Goal: Task Accomplishment & Management: Manage account settings

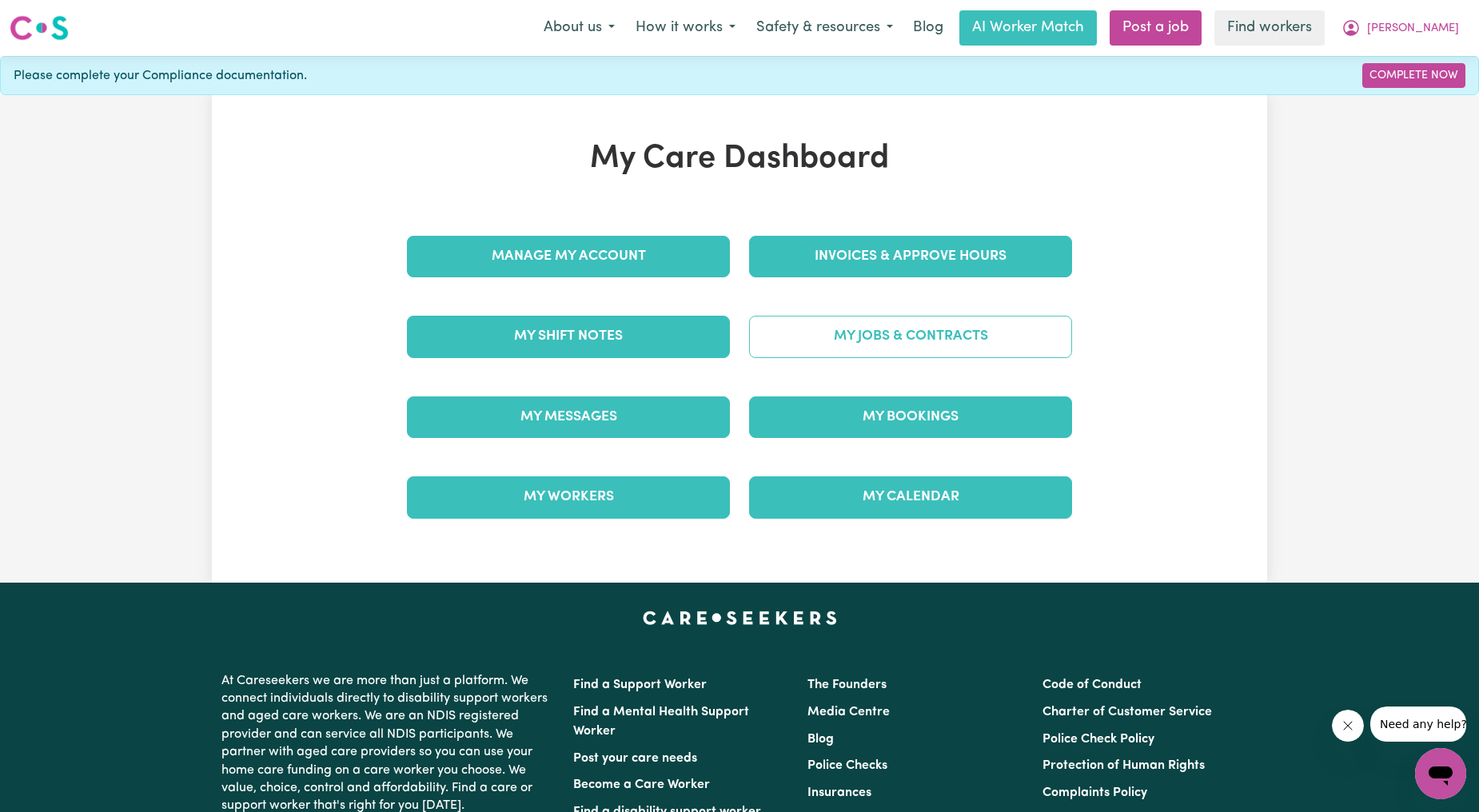
click at [885, 321] on link "My Jobs & Contracts" at bounding box center [910, 336] width 323 height 41
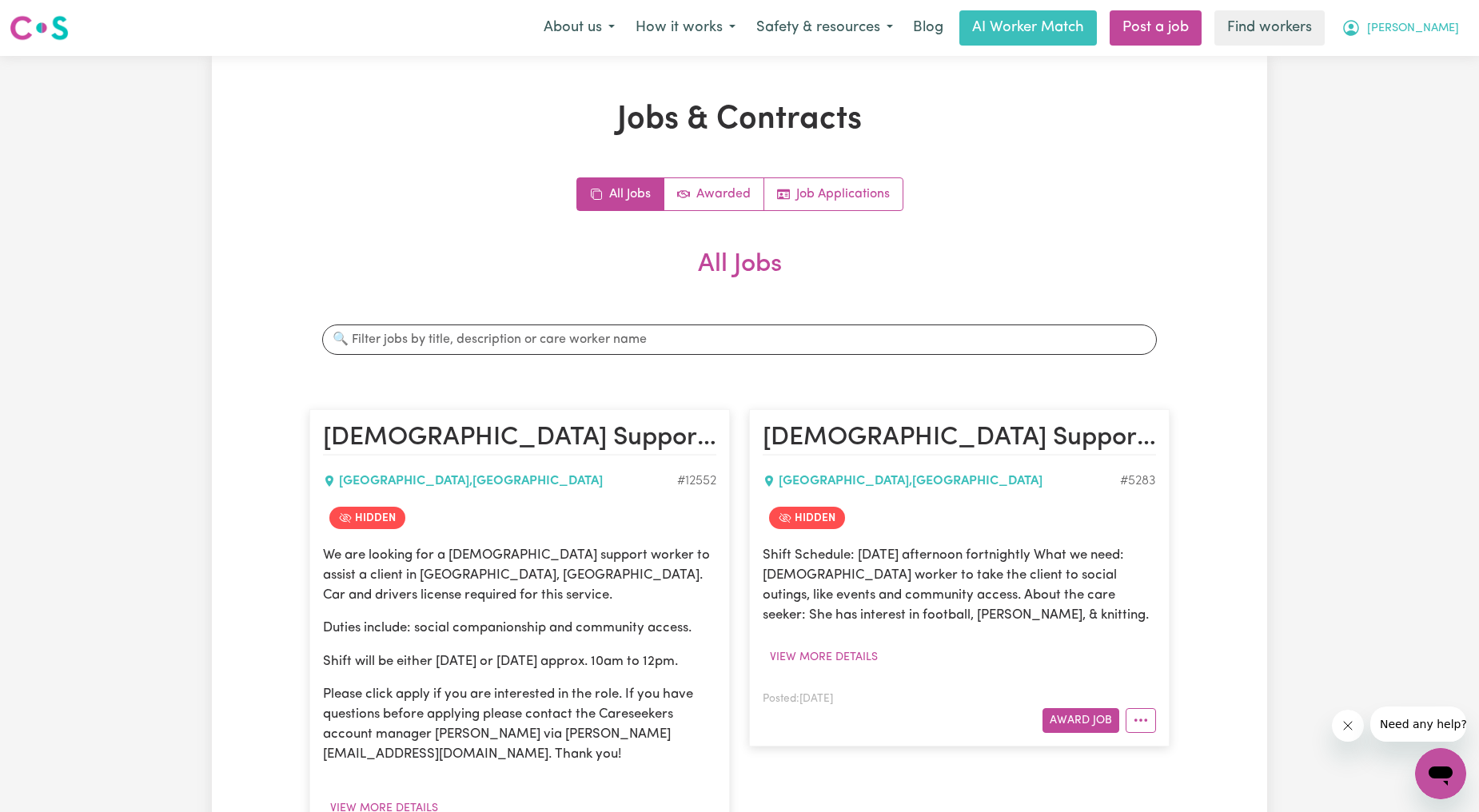
click at [1436, 26] on span "[PERSON_NAME]" at bounding box center [1413, 29] width 92 height 18
click at [1421, 61] on link "My Dashboard" at bounding box center [1405, 62] width 126 height 31
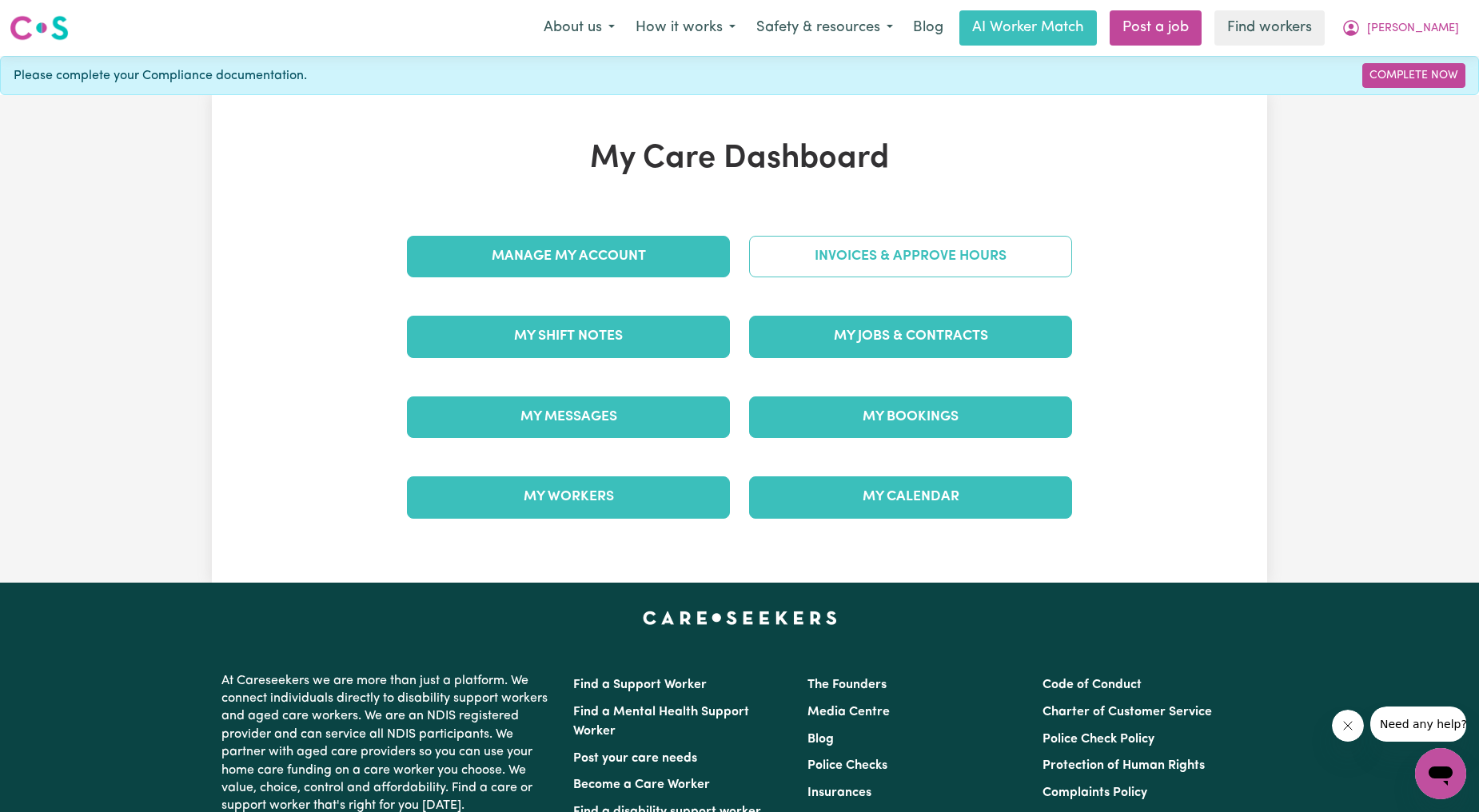
click at [882, 252] on link "Invoices & Approve Hours" at bounding box center [910, 256] width 323 height 41
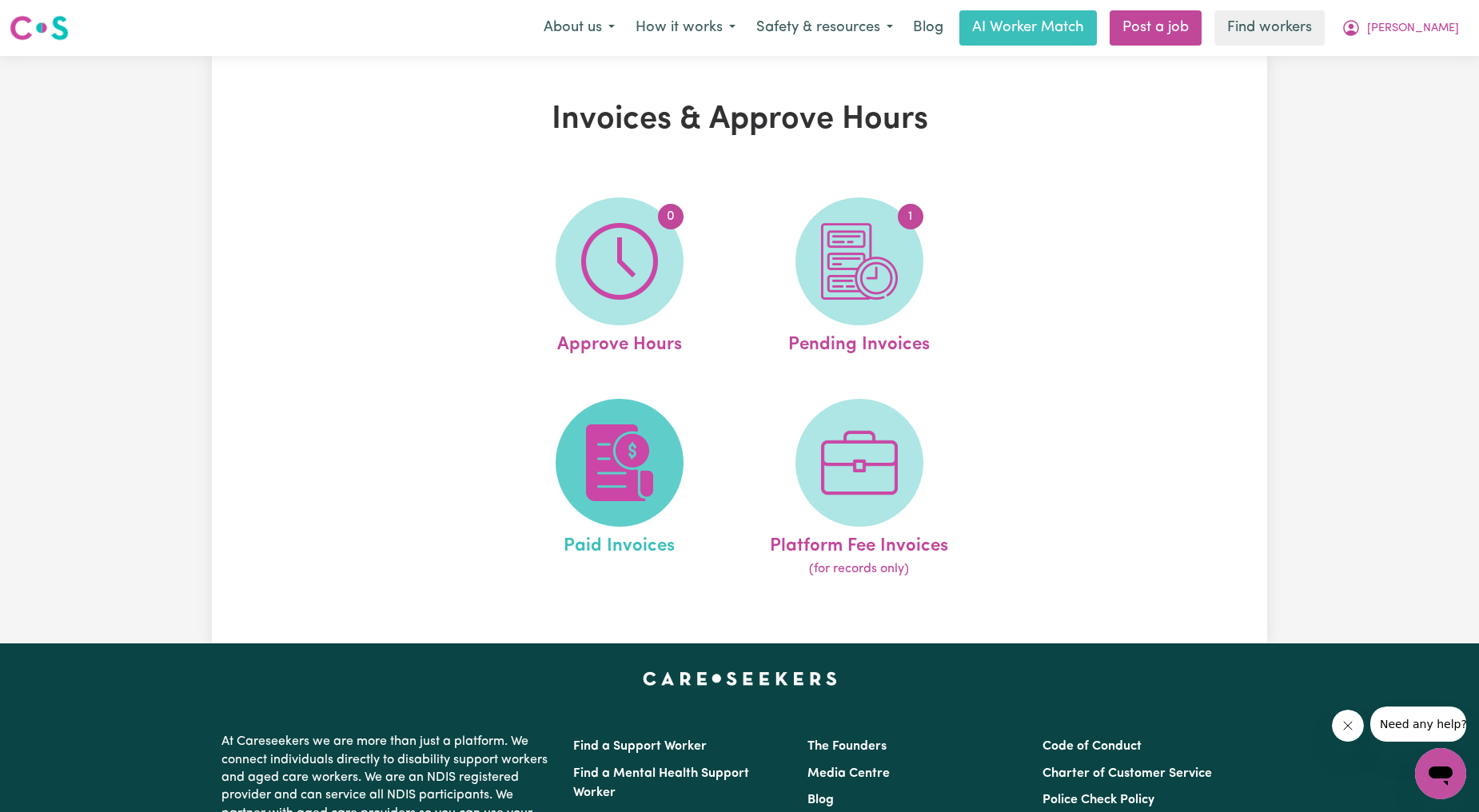
click at [626, 506] on span at bounding box center [619, 463] width 128 height 128
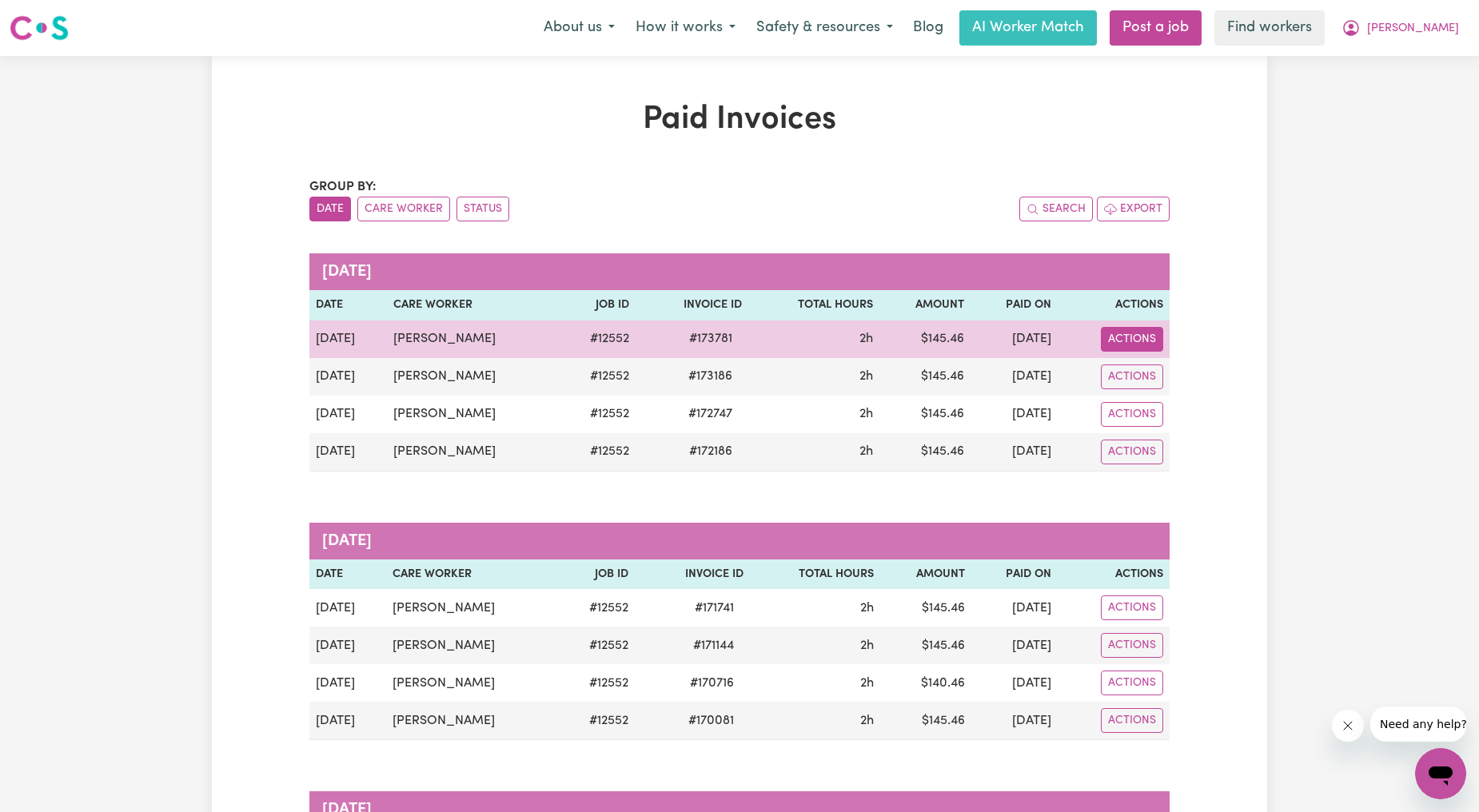
click at [1137, 338] on button "Actions" at bounding box center [1132, 339] width 62 height 25
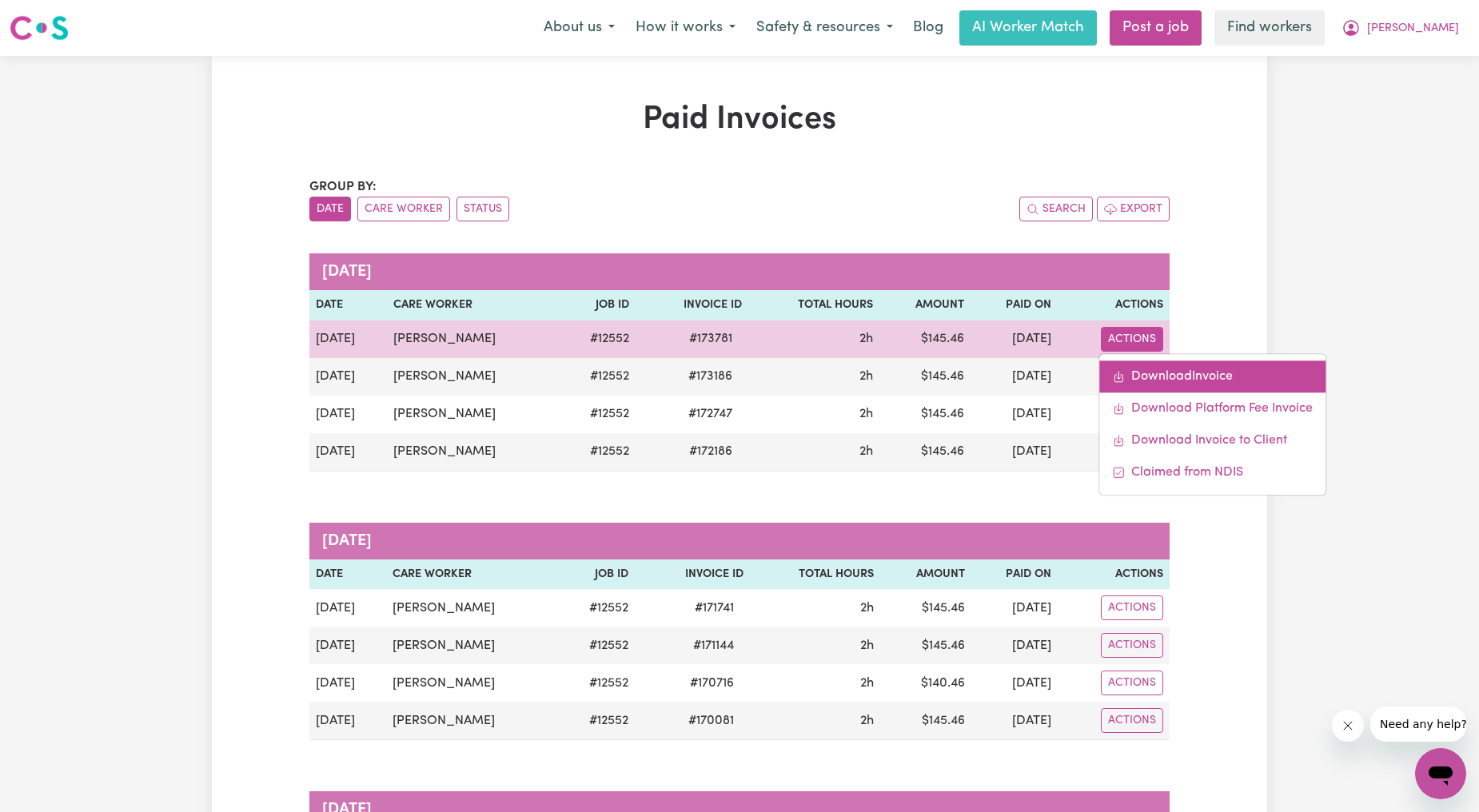
click at [1146, 389] on link "Download Invoice" at bounding box center [1212, 376] width 226 height 32
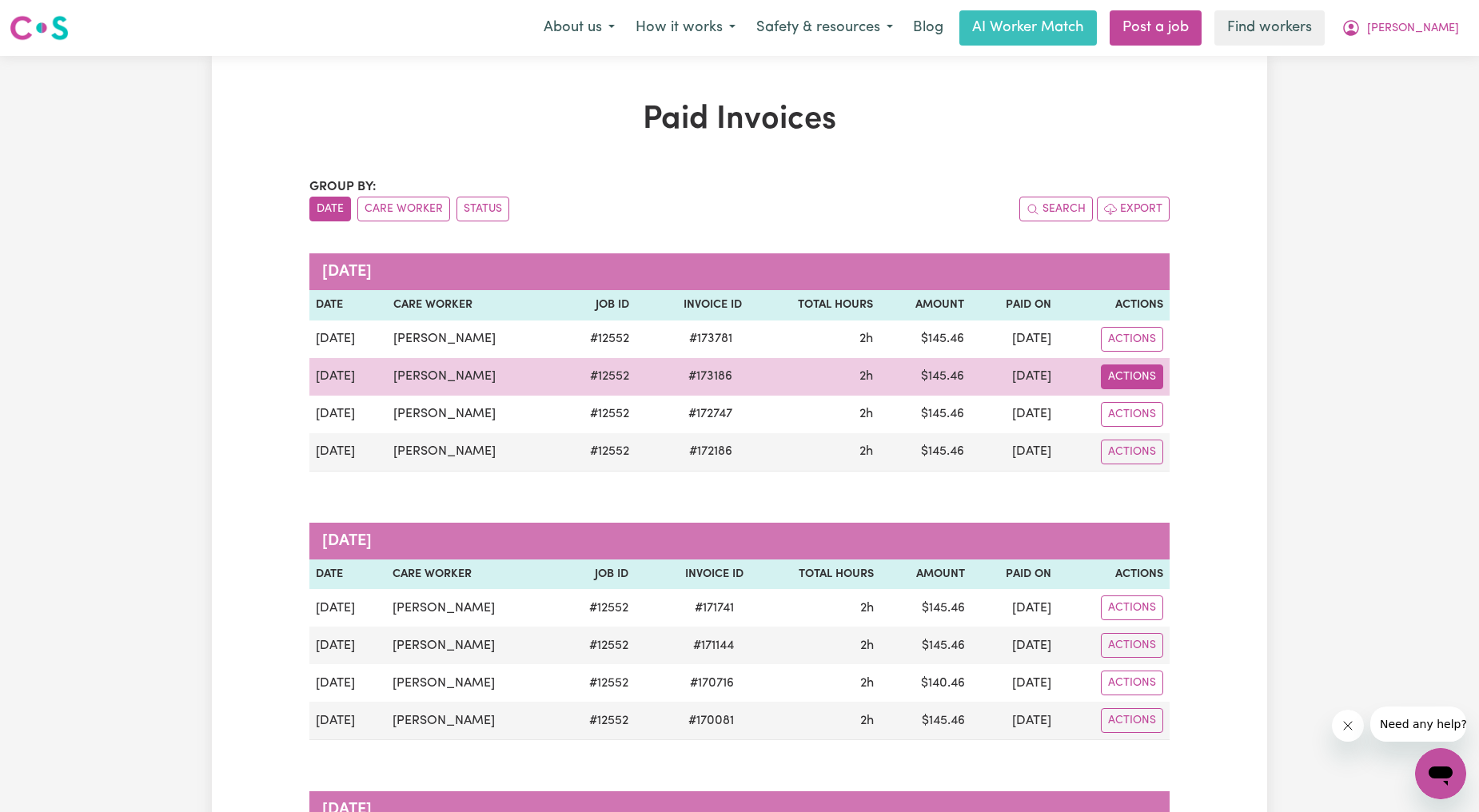
click at [1130, 374] on button "Actions" at bounding box center [1132, 376] width 62 height 25
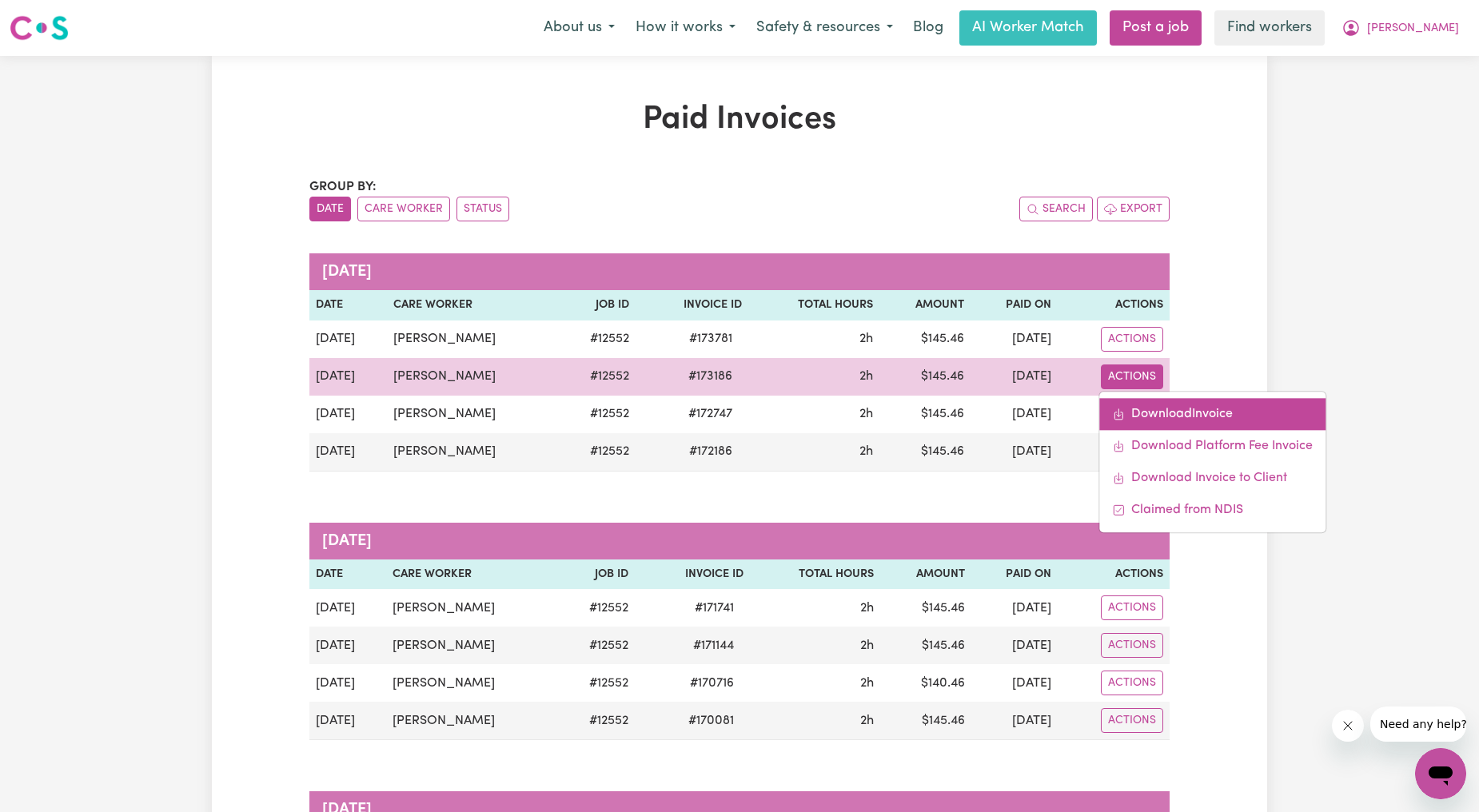
click at [1171, 424] on link "Download Invoice" at bounding box center [1212, 414] width 226 height 32
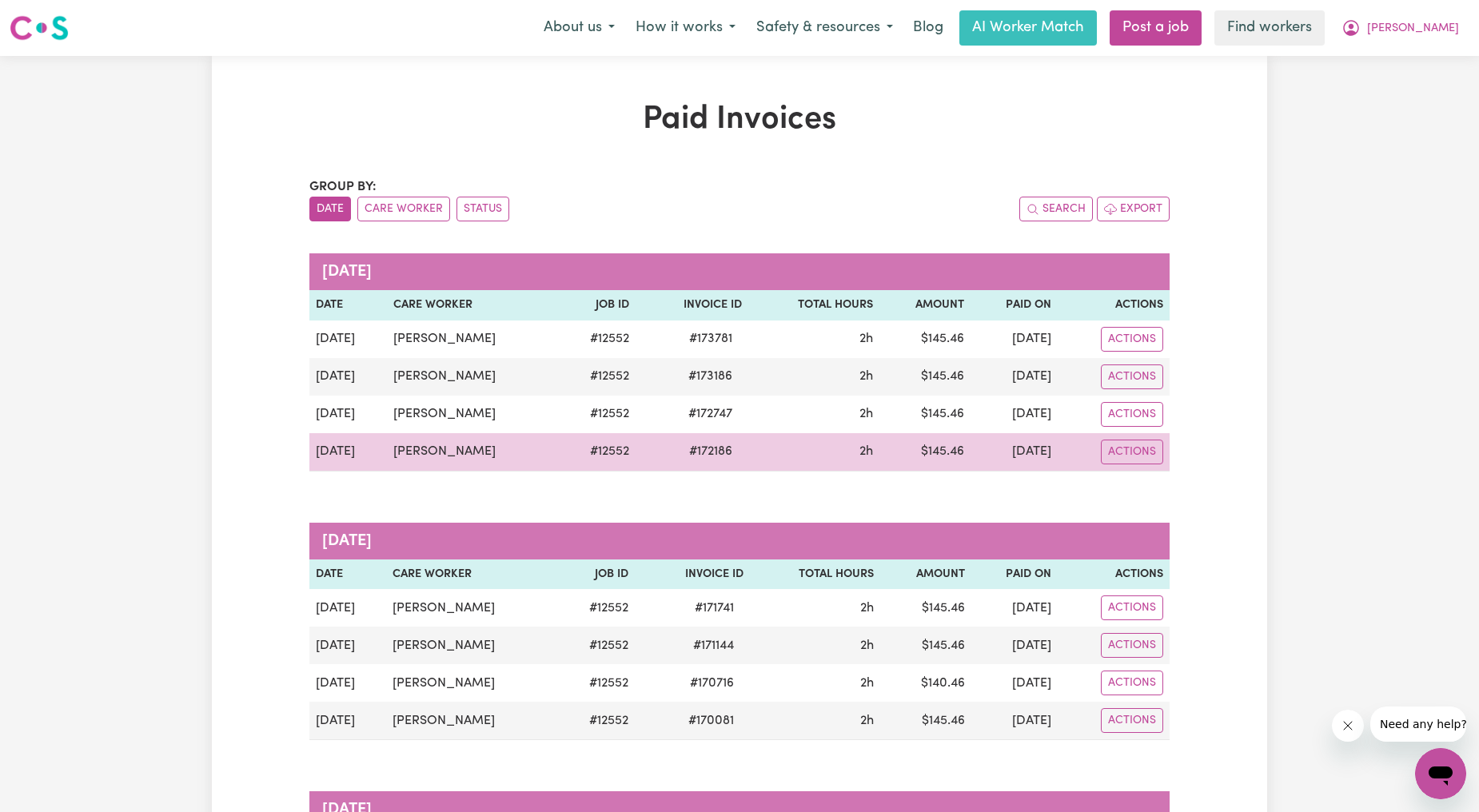
click at [1096, 460] on div "Actions" at bounding box center [1113, 452] width 99 height 25
click at [1115, 446] on button "Actions" at bounding box center [1132, 452] width 62 height 25
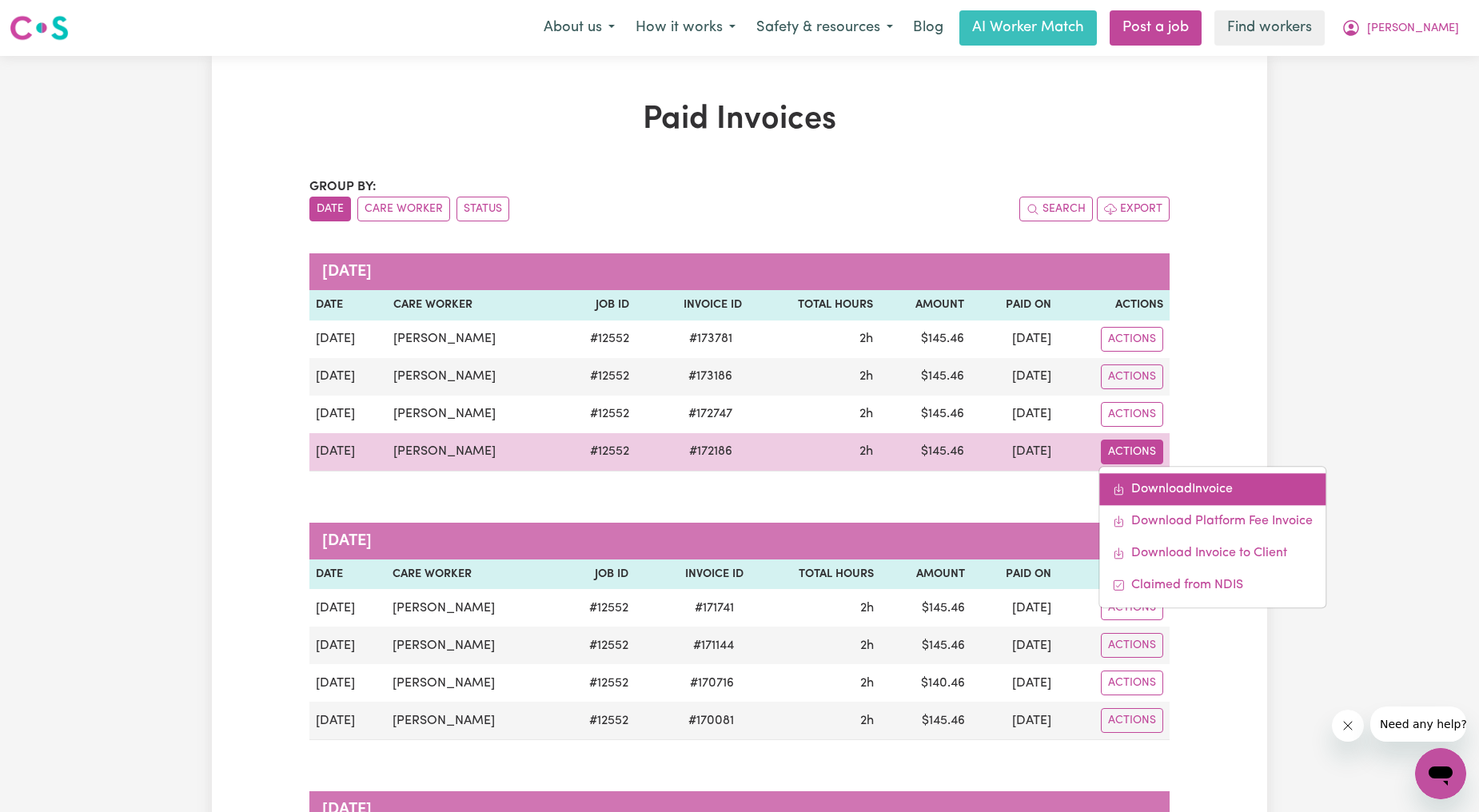
click at [1124, 488] on icon "Download invoice #172186" at bounding box center [1118, 489] width 13 height 13
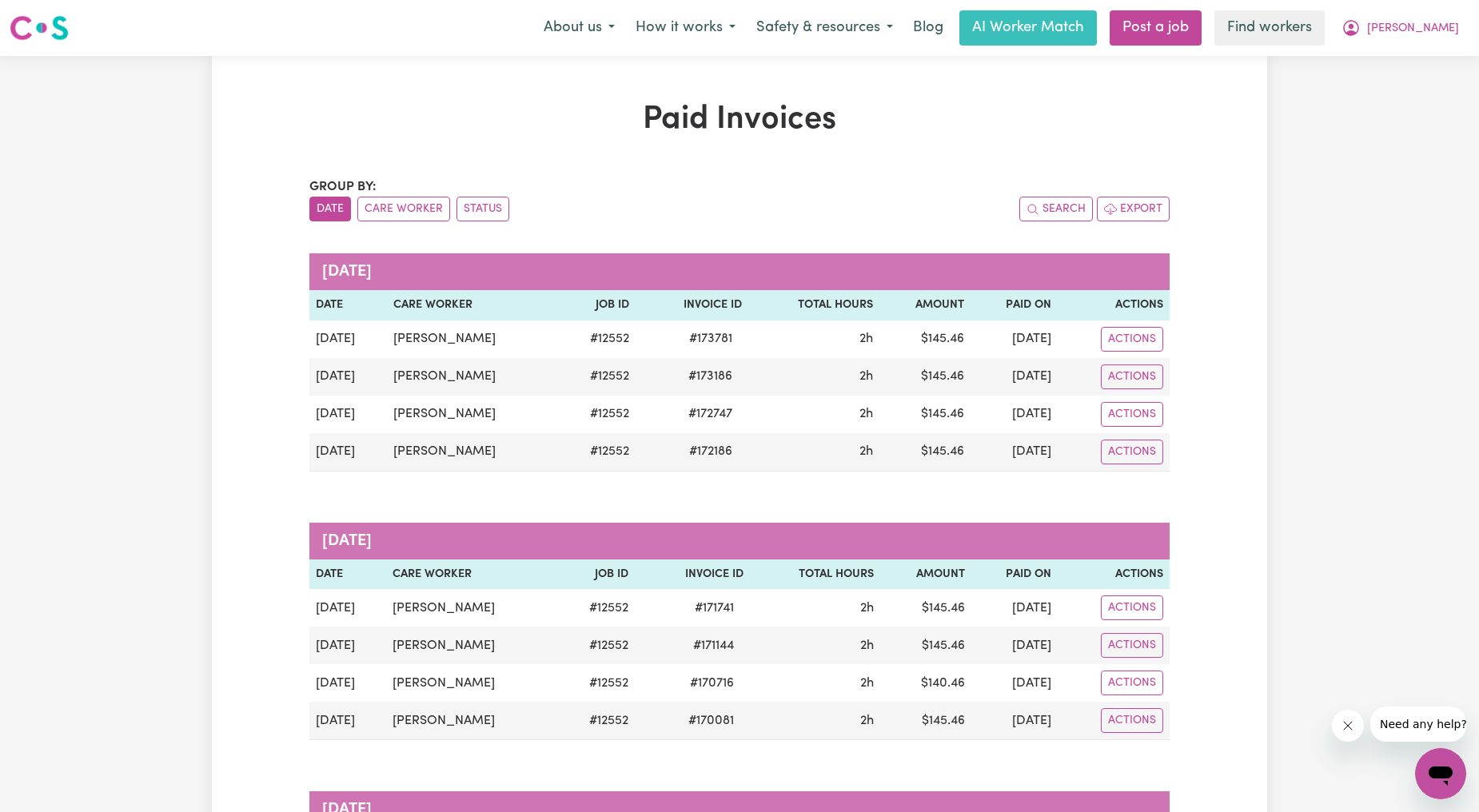
drag, startPoint x: 1401, startPoint y: 157, endPoint x: 1399, endPoint y: 131, distance: 26.1
click at [1426, 40] on button "[PERSON_NAME]" at bounding box center [1400, 28] width 138 height 33
click at [1413, 61] on link "My Dashboard" at bounding box center [1405, 62] width 126 height 31
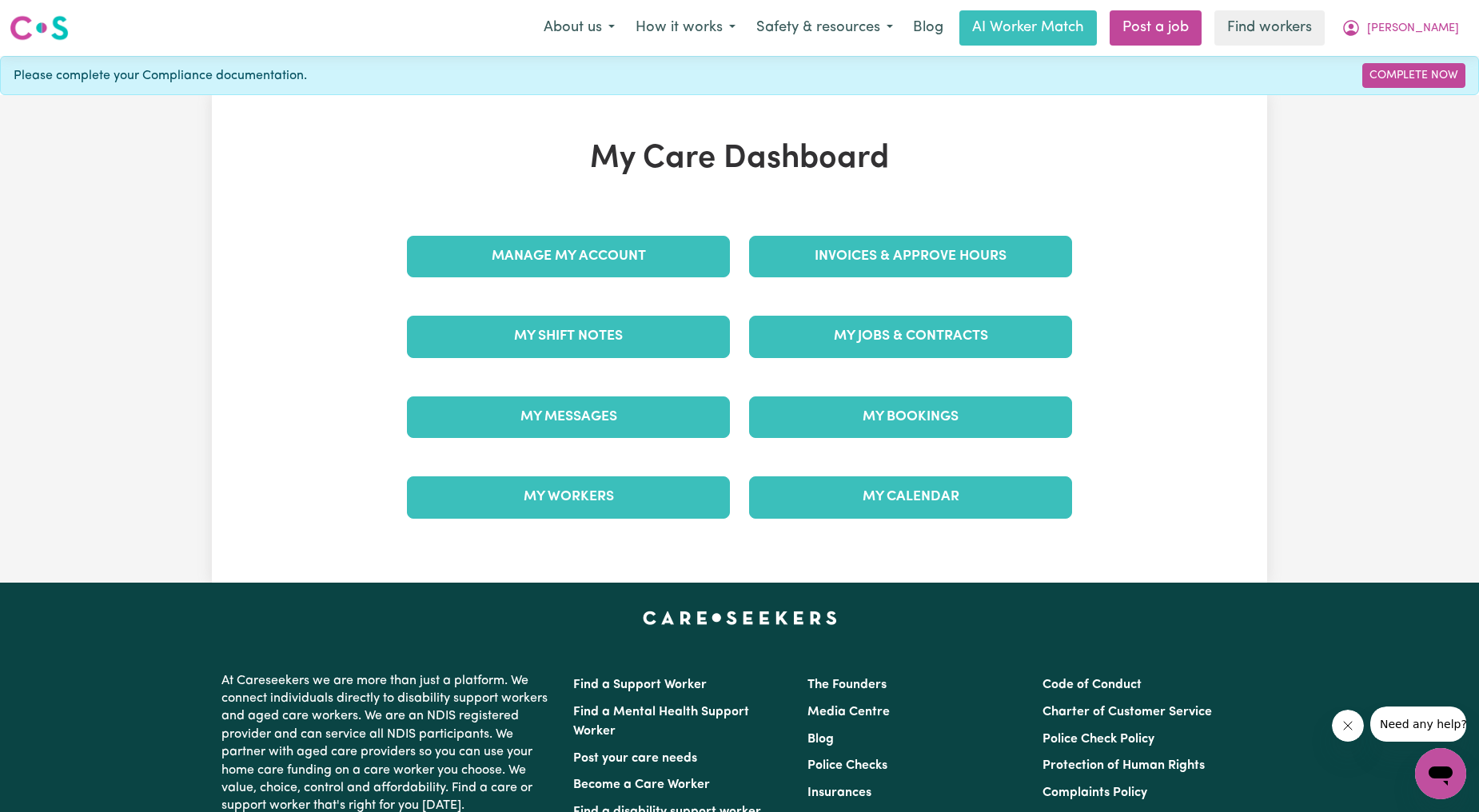
click at [867, 312] on div "My Jobs & Contracts" at bounding box center [910, 336] width 342 height 80
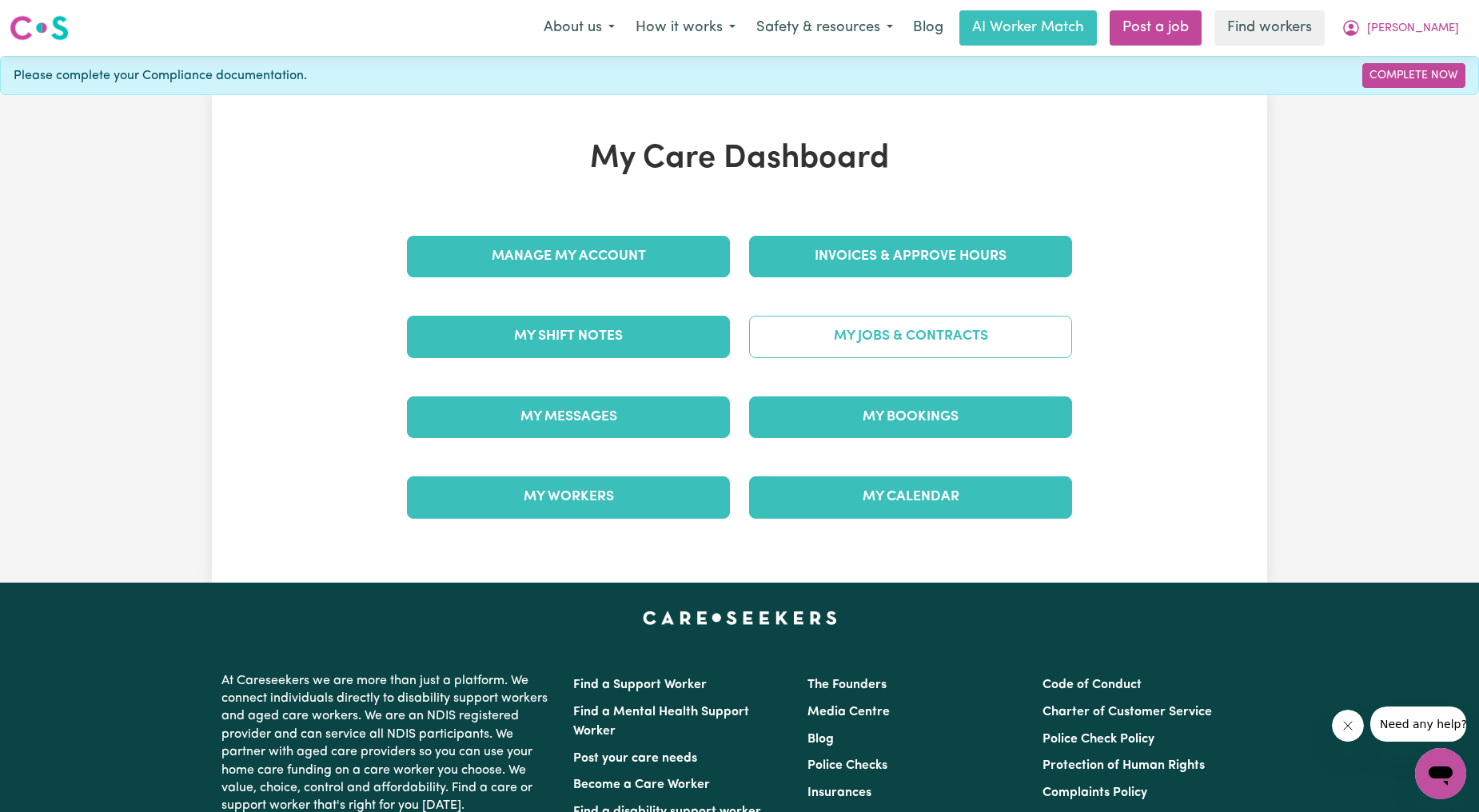
click at [874, 337] on link "My Jobs & Contracts" at bounding box center [910, 336] width 323 height 41
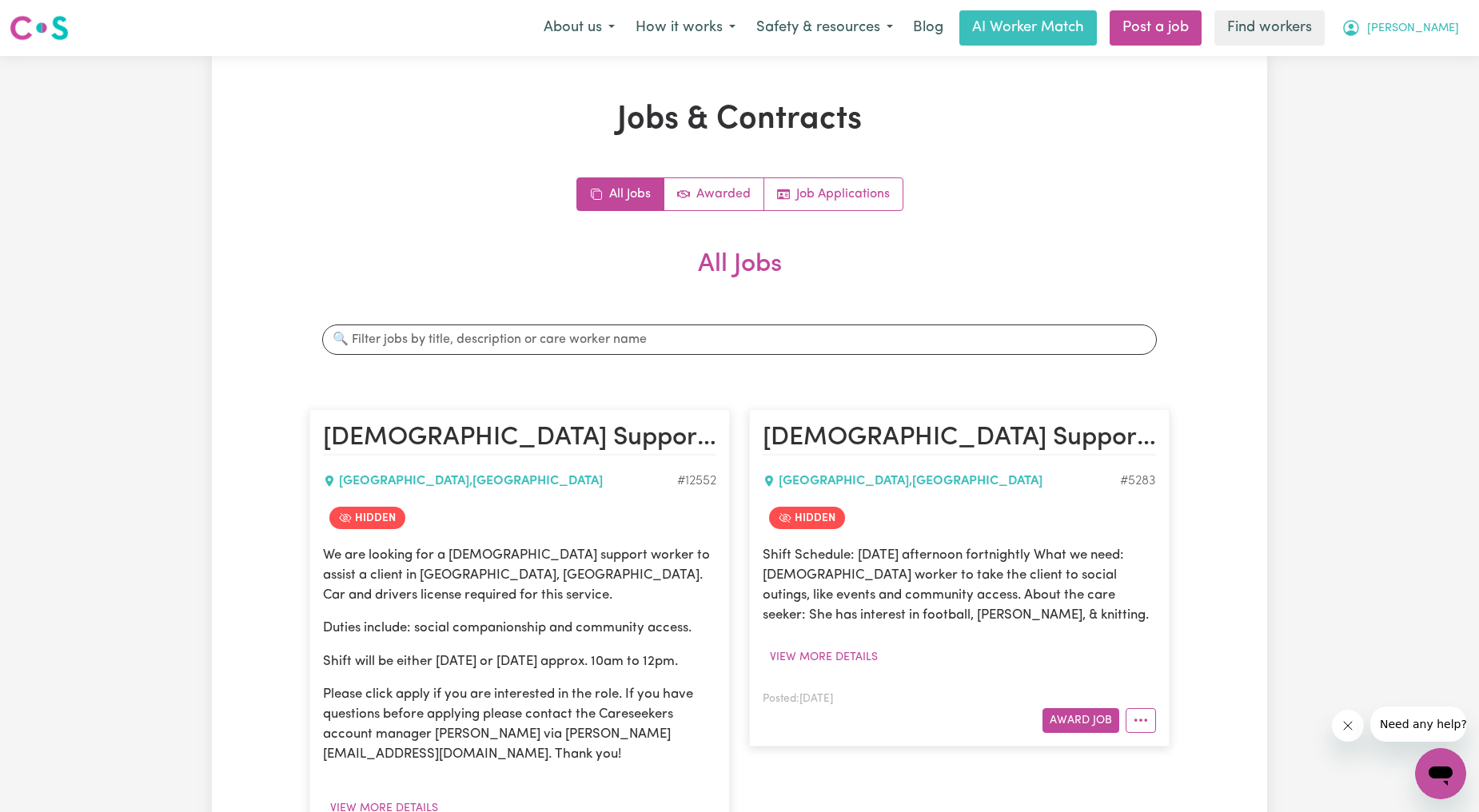
click at [1412, 32] on button "[PERSON_NAME]" at bounding box center [1400, 28] width 138 height 33
click at [1408, 93] on link "Logout" at bounding box center [1405, 92] width 126 height 31
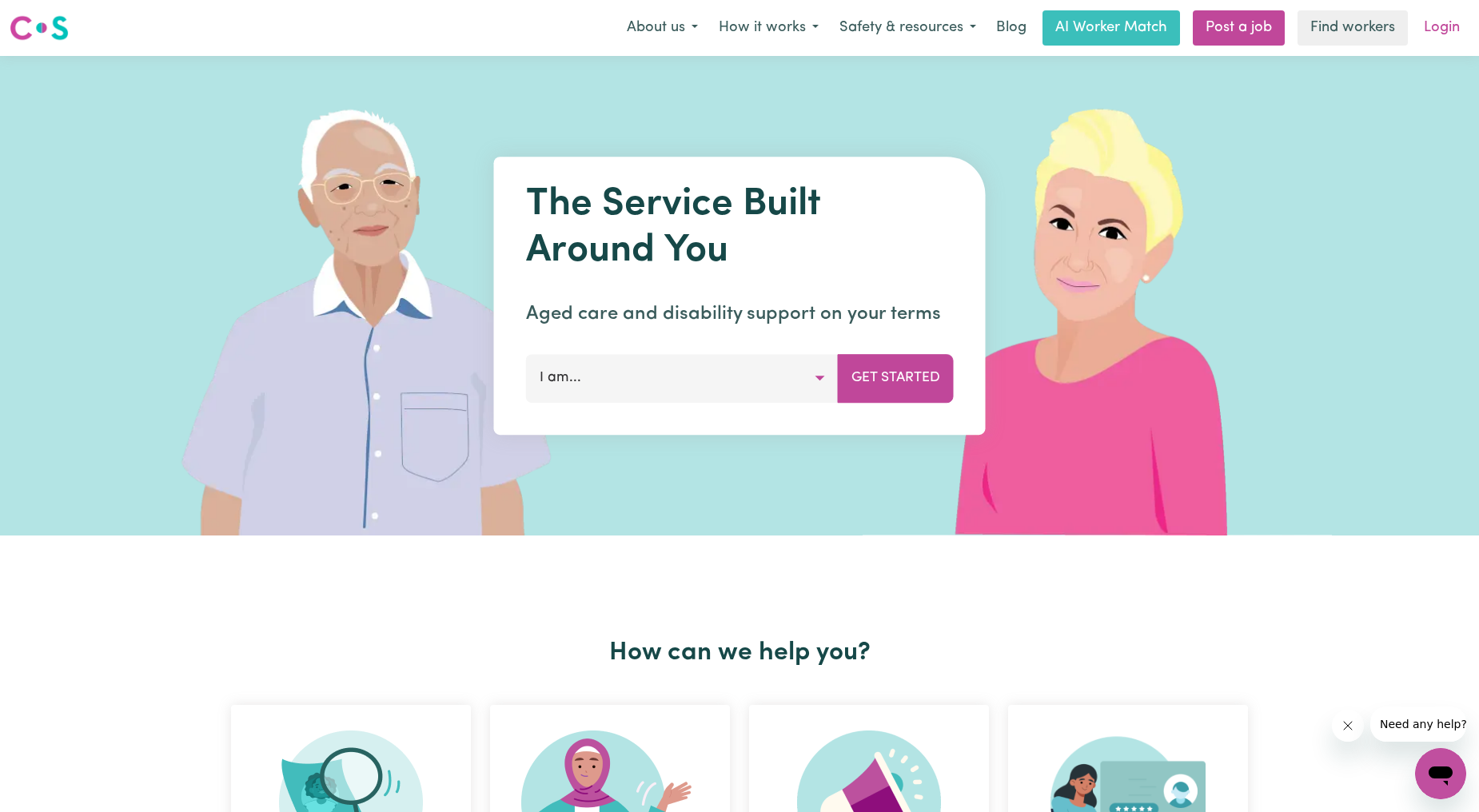
click at [1464, 36] on link "Login" at bounding box center [1442, 28] width 55 height 35
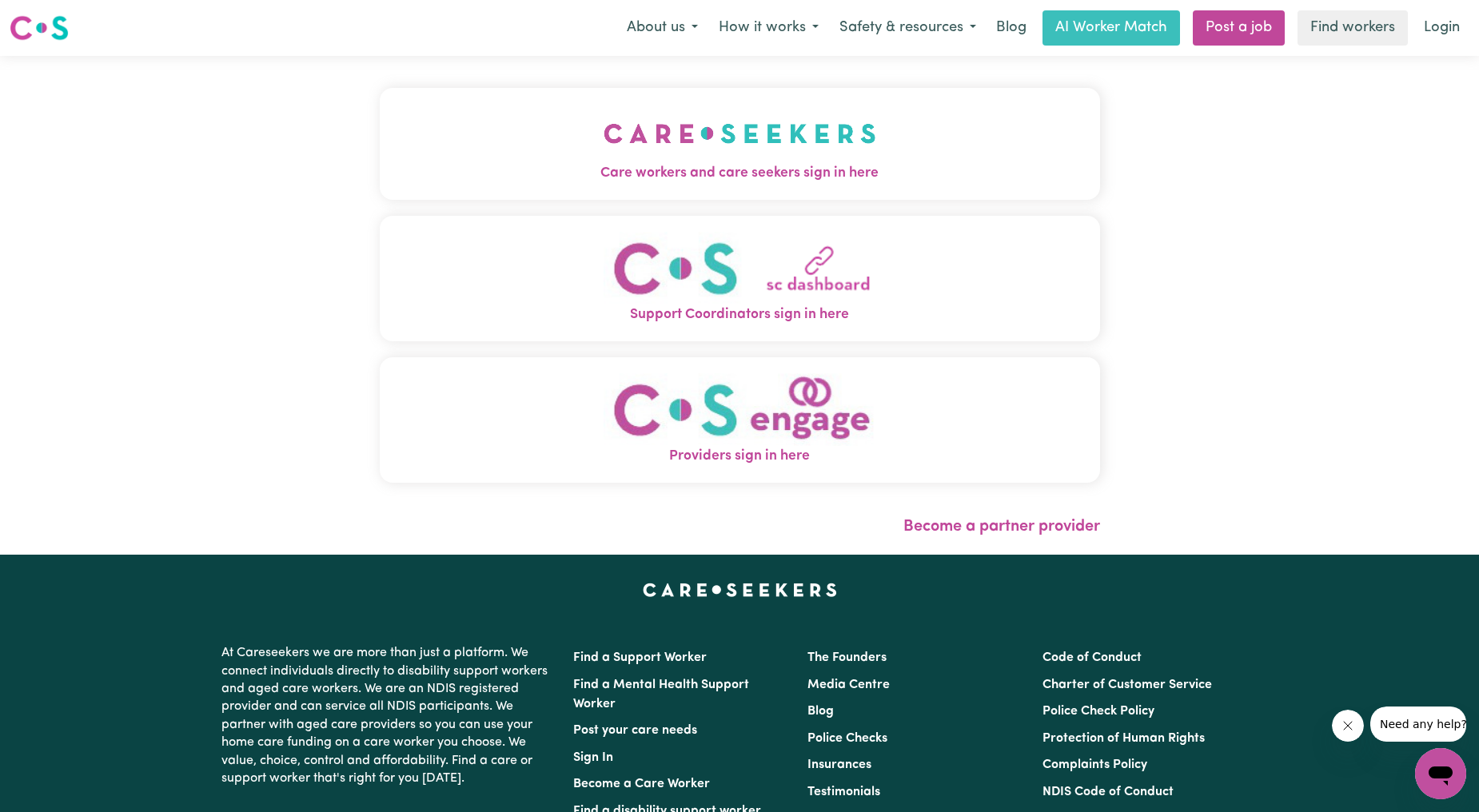
click at [692, 178] on span "Care workers and care seekers sign in here" at bounding box center [740, 173] width 720 height 21
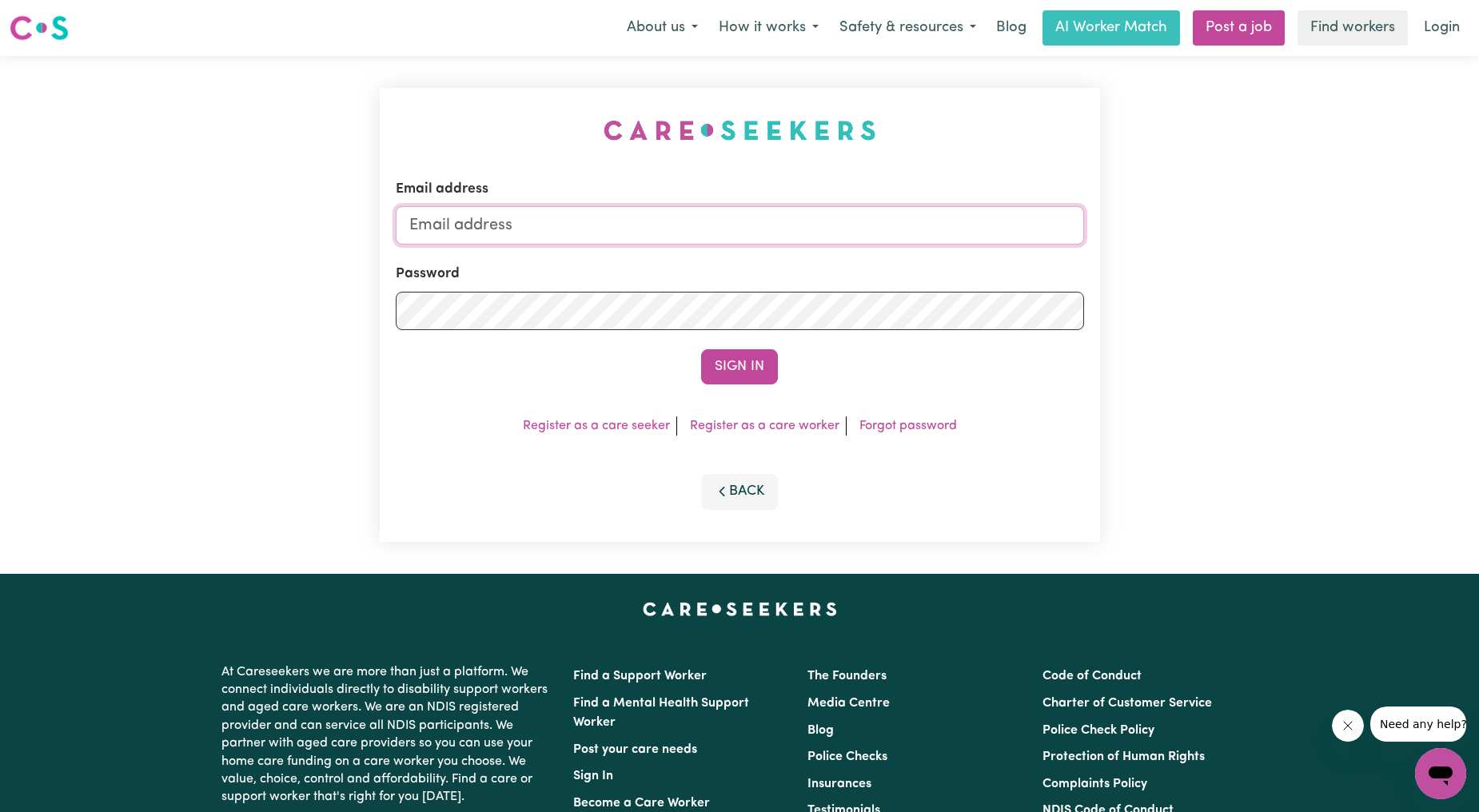
drag, startPoint x: 661, startPoint y: 244, endPoint x: 667, endPoint y: 222, distance: 22.8
click at [661, 244] on input "Email address" at bounding box center [740, 225] width 688 height 38
drag, startPoint x: 492, startPoint y: 223, endPoint x: 874, endPoint y: 261, distance: 383.9
click at [874, 261] on form "Email address [EMAIL_ADDRESS][PERSON_NAME][DOMAIN_NAME] Password Sign In" at bounding box center [740, 282] width 688 height 206
type input "[EMAIL_ADDRESS][DOMAIN_NAME]"
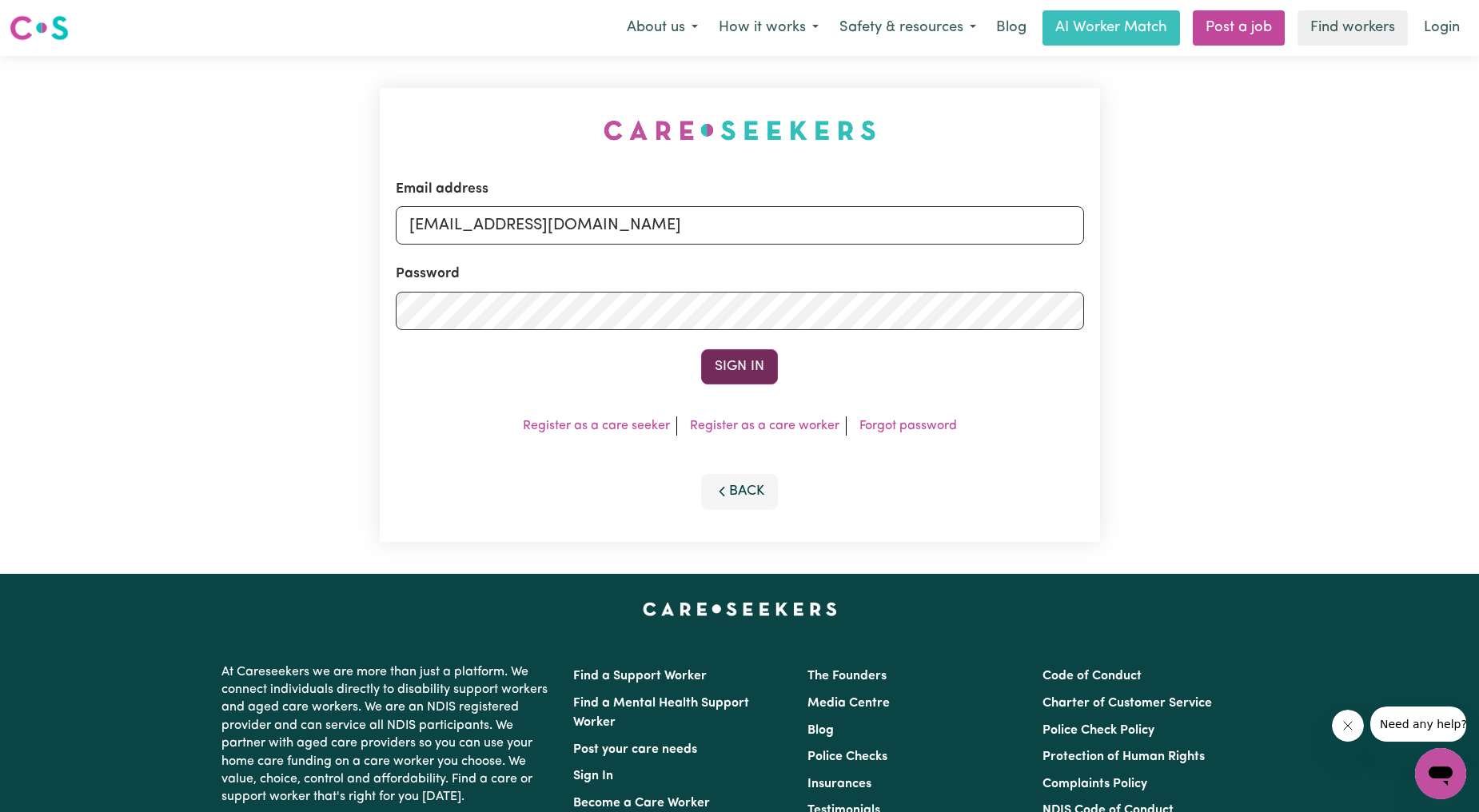
click at [755, 372] on button "Sign In" at bounding box center [739, 366] width 77 height 35
